Goal: Check status: Check status

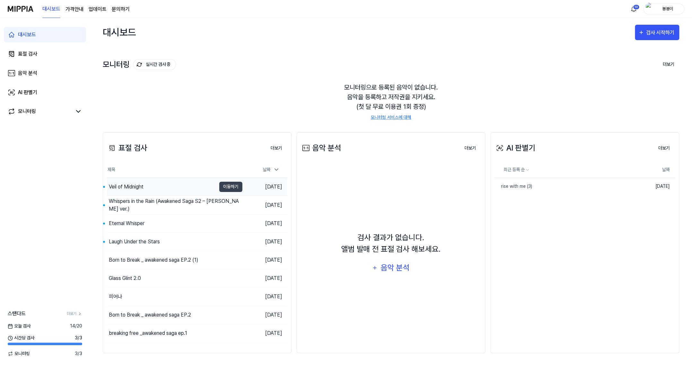
click at [131, 188] on div "Veil of Midnight" at bounding box center [126, 187] width 35 height 8
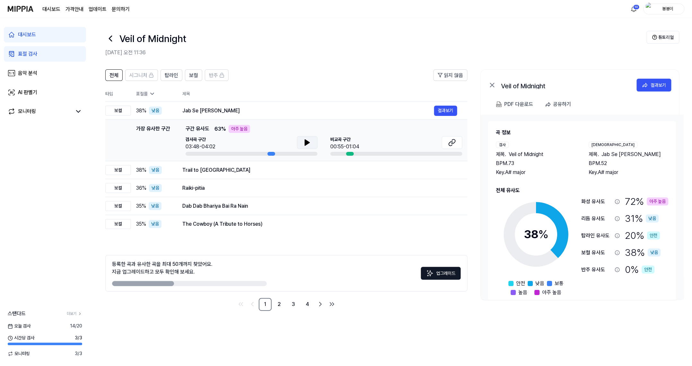
click at [303, 140] on icon at bounding box center [307, 143] width 8 height 8
click at [449, 143] on icon at bounding box center [452, 143] width 8 height 8
click at [39, 54] on link "표절 검사" at bounding box center [45, 53] width 82 height 15
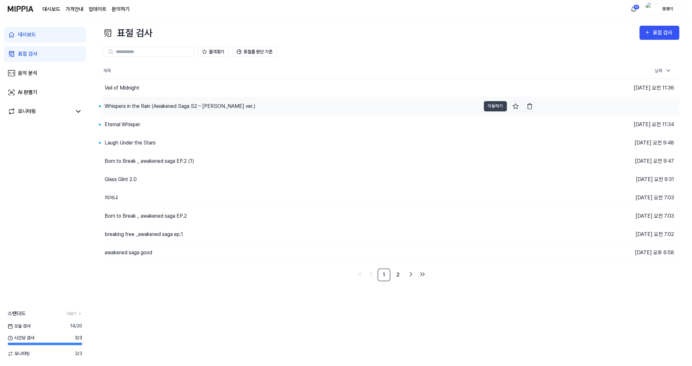
click at [126, 104] on div "Whispers in the Rain (Awakened Saga S2 – [PERSON_NAME] ver.)" at bounding box center [180, 106] width 151 height 8
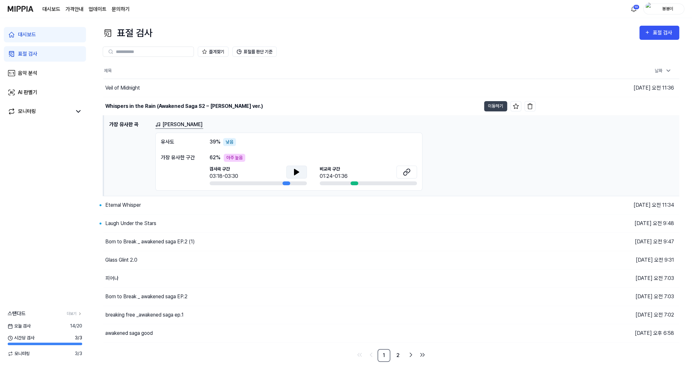
click at [296, 173] on icon at bounding box center [296, 172] width 4 height 6
click at [406, 174] on icon at bounding box center [405, 173] width 4 height 4
click at [30, 56] on div "표절 검사" at bounding box center [27, 54] width 19 height 8
click at [494, 204] on button "이동하기" at bounding box center [495, 205] width 23 height 10
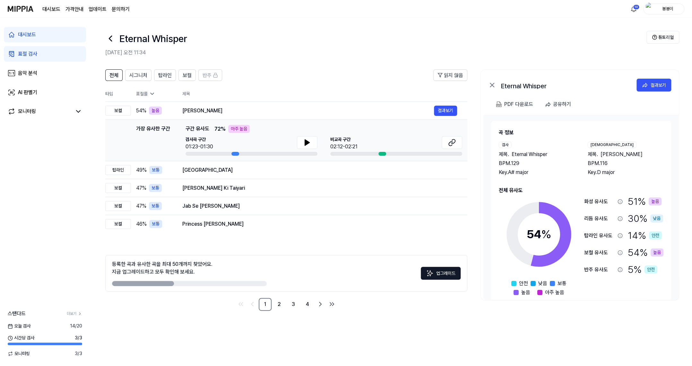
click at [240, 129] on div "아주 높음" at bounding box center [239, 129] width 22 height 8
click at [306, 145] on icon at bounding box center [307, 143] width 8 height 8
click at [453, 137] on button at bounding box center [452, 142] width 21 height 13
click at [33, 55] on div "표절 검사" at bounding box center [27, 54] width 19 height 8
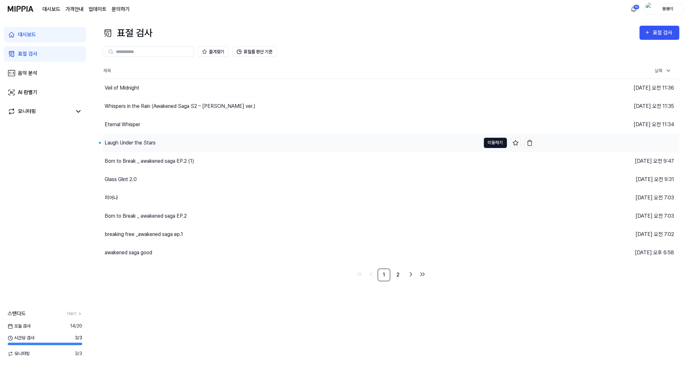
click at [488, 143] on button "이동하기" at bounding box center [495, 143] width 23 height 10
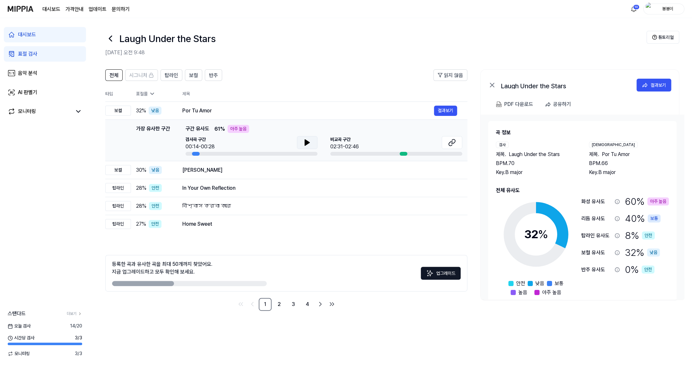
click at [313, 143] on button at bounding box center [307, 142] width 21 height 13
click at [451, 143] on icon at bounding box center [452, 143] width 8 height 8
